Goal: Information Seeking & Learning: Learn about a topic

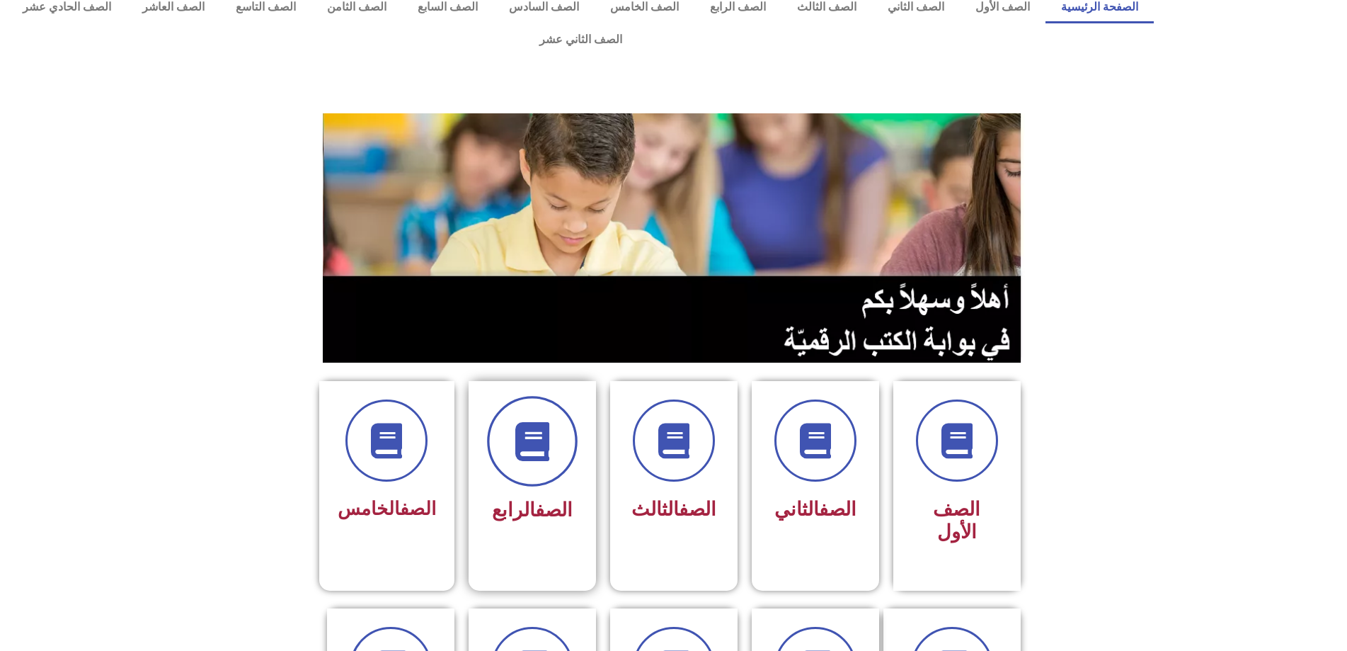
scroll to position [71, 0]
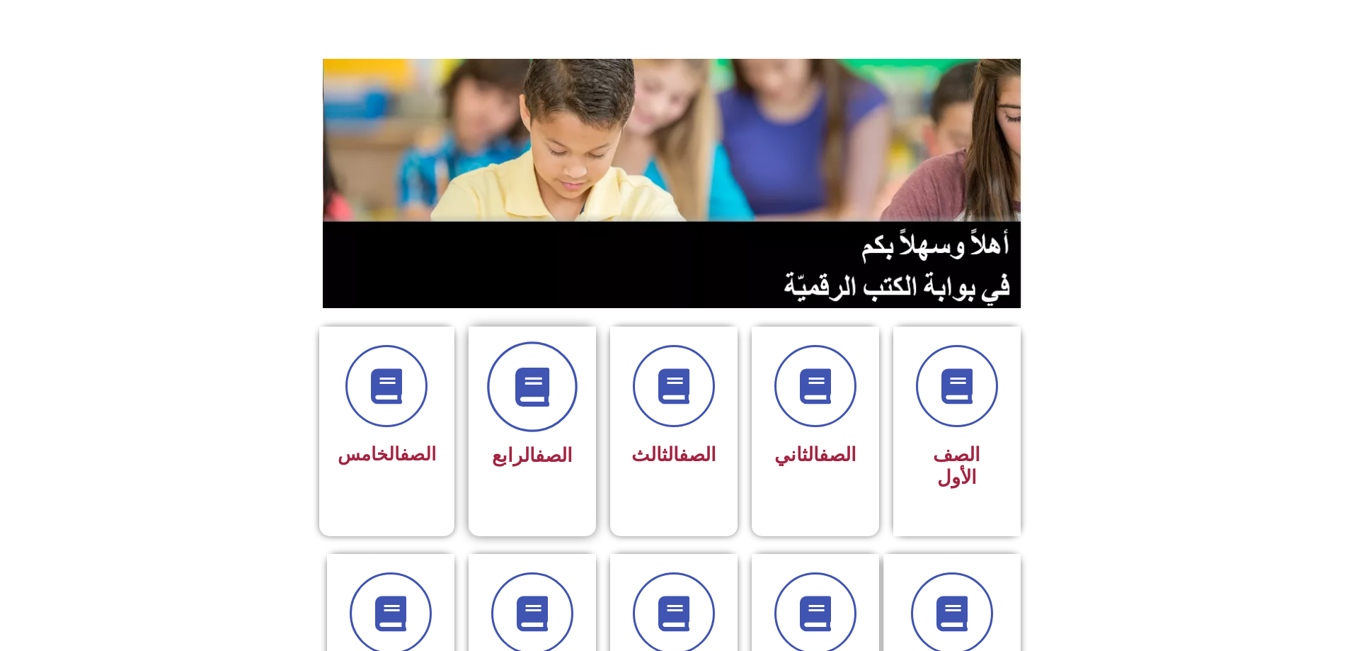
click at [537, 392] on span at bounding box center [532, 386] width 91 height 91
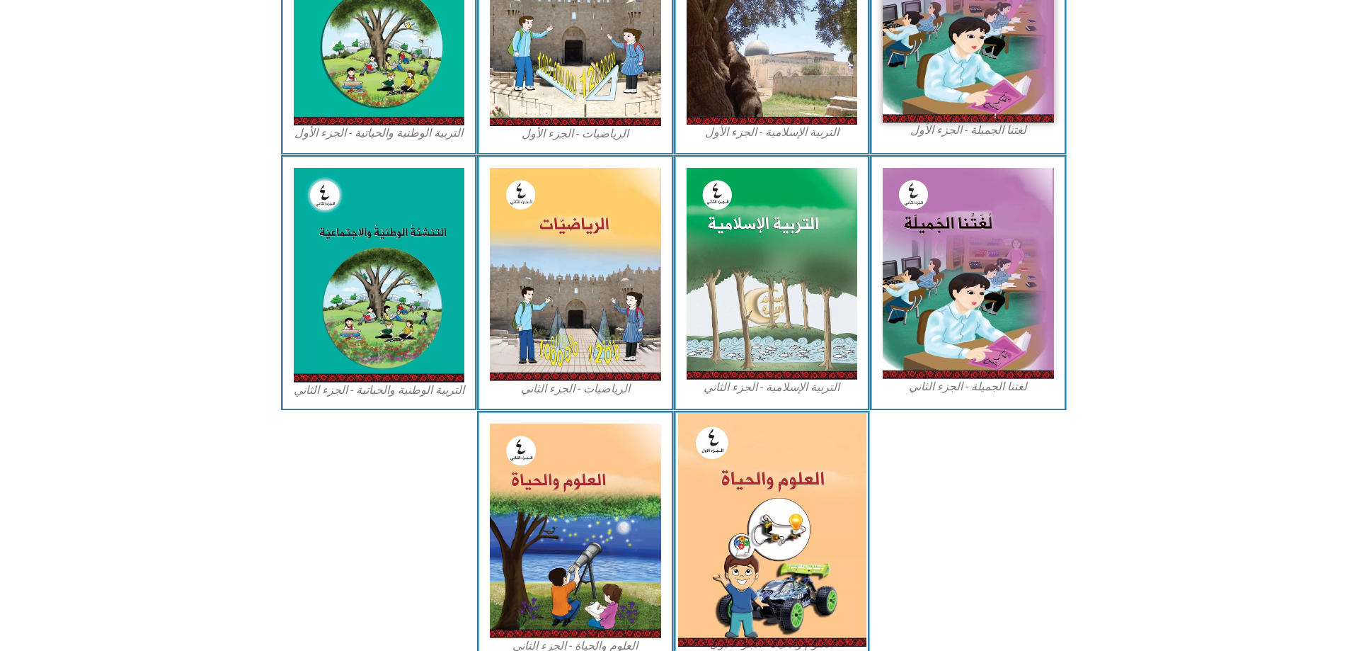
scroll to position [566, 0]
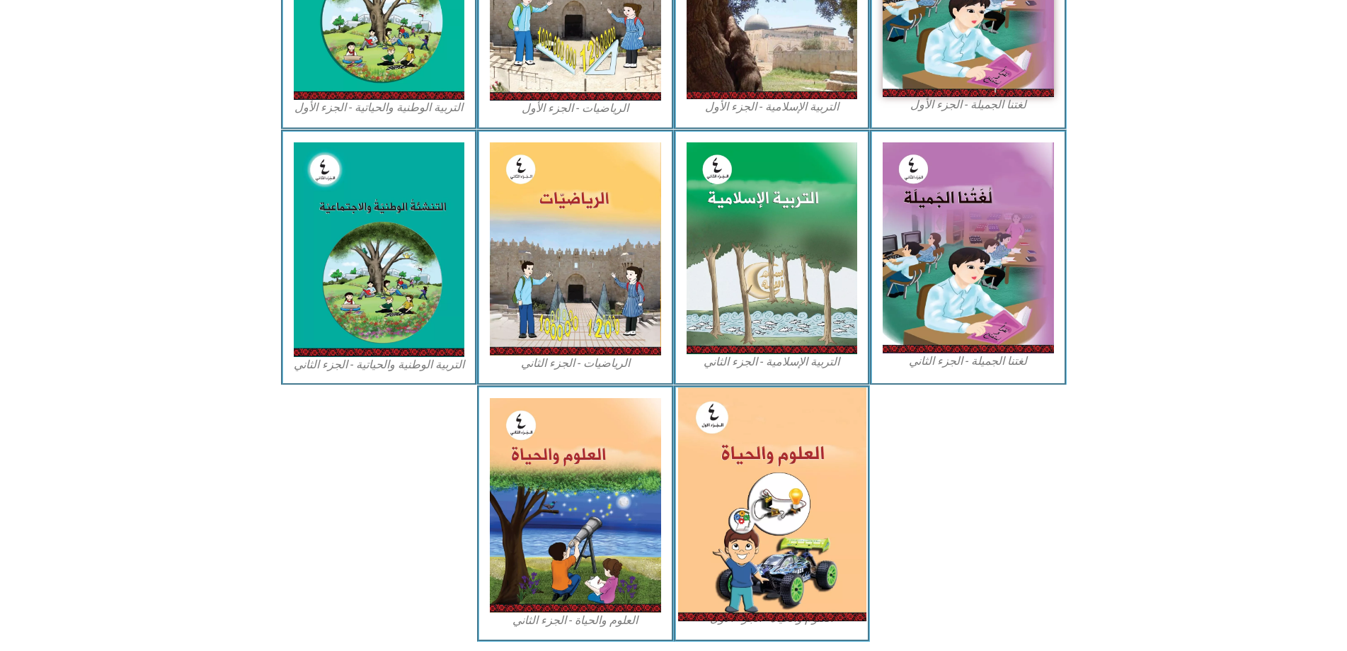
click at [753, 426] on img at bounding box center [772, 504] width 188 height 234
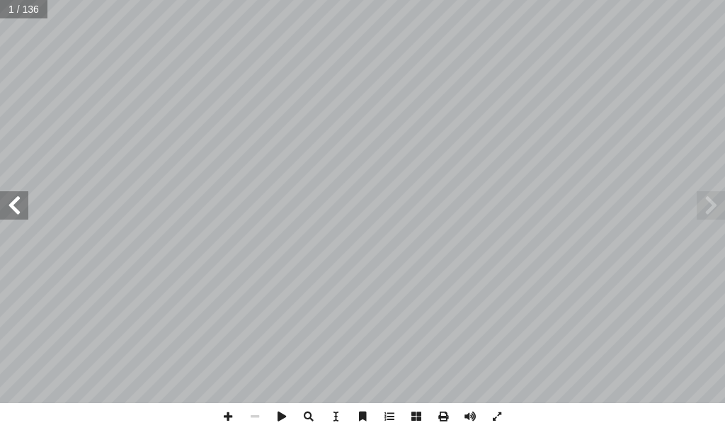
click at [23, 217] on span at bounding box center [14, 205] width 28 height 28
click at [0, 202] on span at bounding box center [14, 205] width 28 height 28
click at [3, 202] on span at bounding box center [14, 205] width 28 height 28
click at [6, 202] on span at bounding box center [14, 205] width 28 height 28
click at [17, 197] on span at bounding box center [14, 205] width 28 height 28
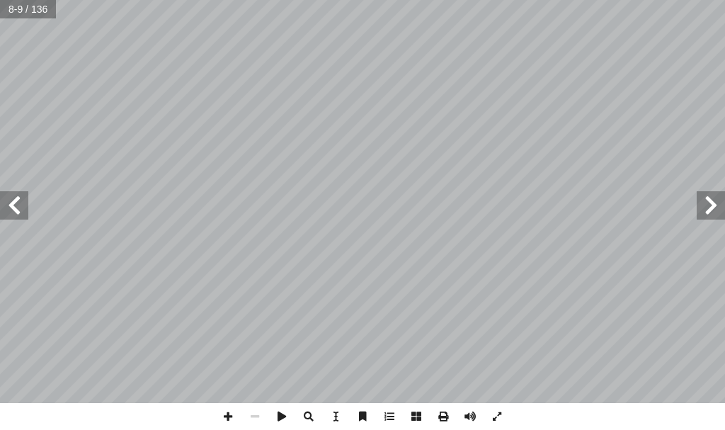
click at [17, 197] on span at bounding box center [14, 205] width 28 height 28
click at [0, 200] on span at bounding box center [14, 205] width 28 height 28
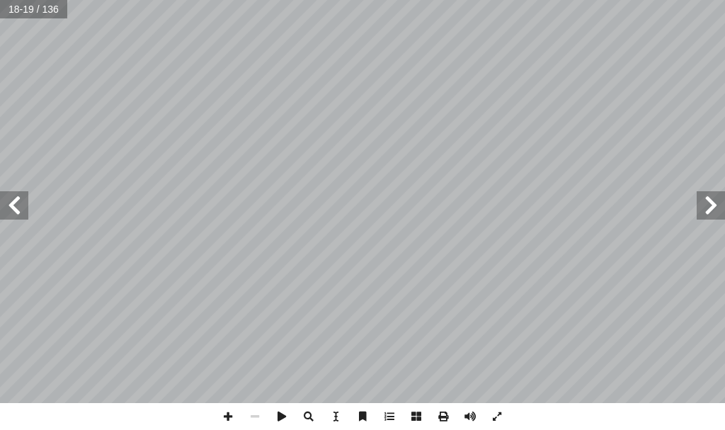
click at [1, 200] on span at bounding box center [14, 205] width 28 height 28
click at [13, 214] on span at bounding box center [14, 205] width 28 height 28
click at [711, 205] on span at bounding box center [711, 205] width 28 height 28
click at [724, 211] on span at bounding box center [711, 205] width 28 height 28
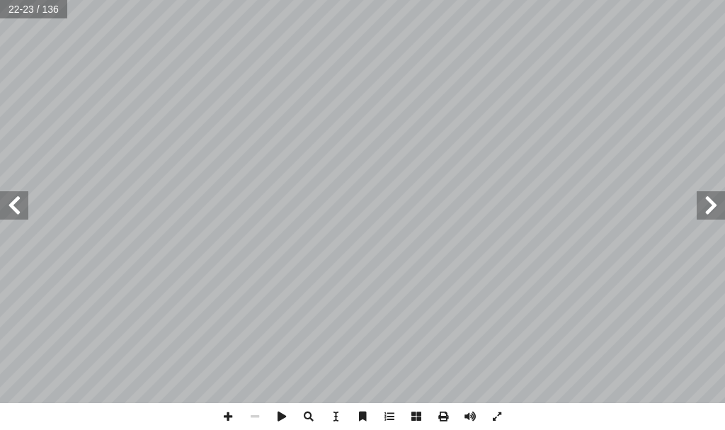
click at [724, 211] on span at bounding box center [711, 205] width 28 height 28
click at [232, 413] on span at bounding box center [228, 416] width 27 height 27
click at [19, 210] on span at bounding box center [14, 205] width 28 height 28
click at [9, 215] on span at bounding box center [14, 205] width 28 height 28
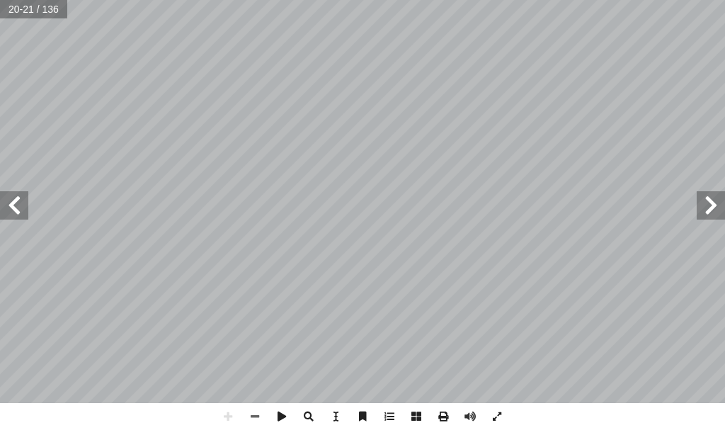
click at [475, 421] on div "16 نتبه أ ا :) 2 نشاط( تية: آ ل� � ور ّ لص � على ُ ق ّ عل أ � 17 ُّ الهضمي ُ وا…" at bounding box center [362, 215] width 725 height 430
click at [258, 418] on span at bounding box center [254, 416] width 27 height 27
